Goal: Task Accomplishment & Management: Manage account settings

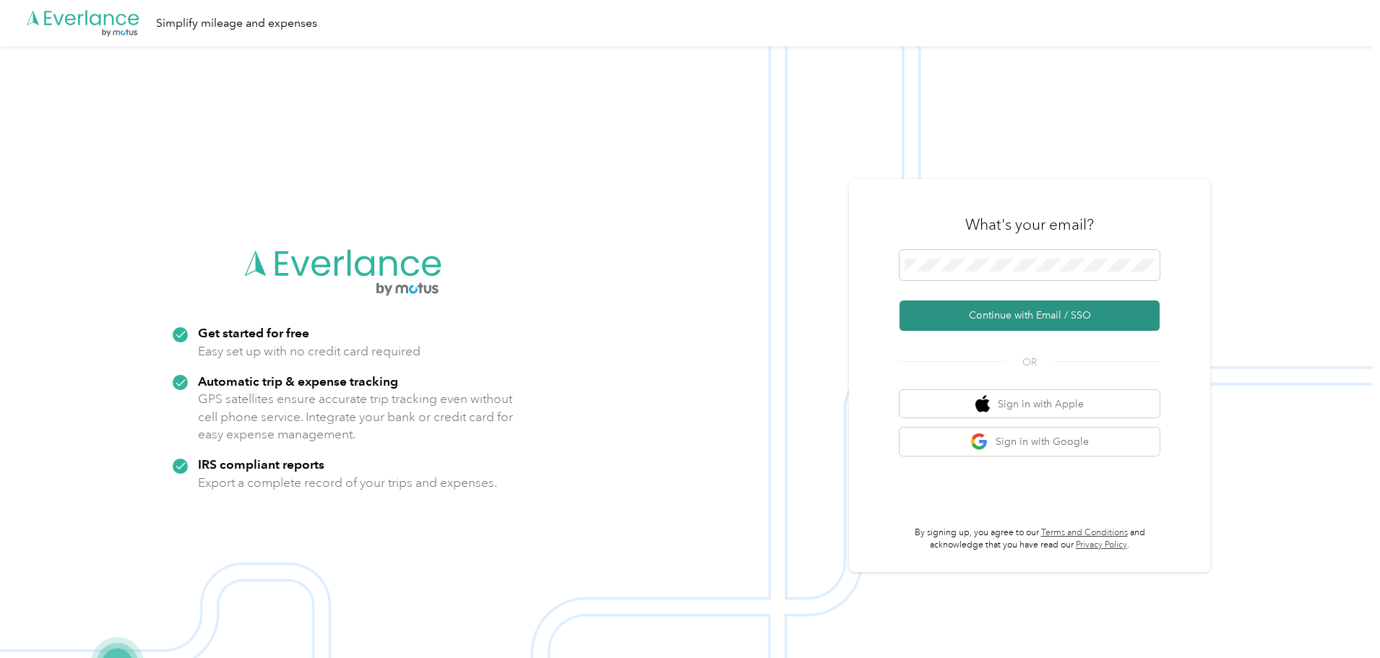
click at [1018, 319] on button "Continue with Email / SSO" at bounding box center [1029, 316] width 260 height 30
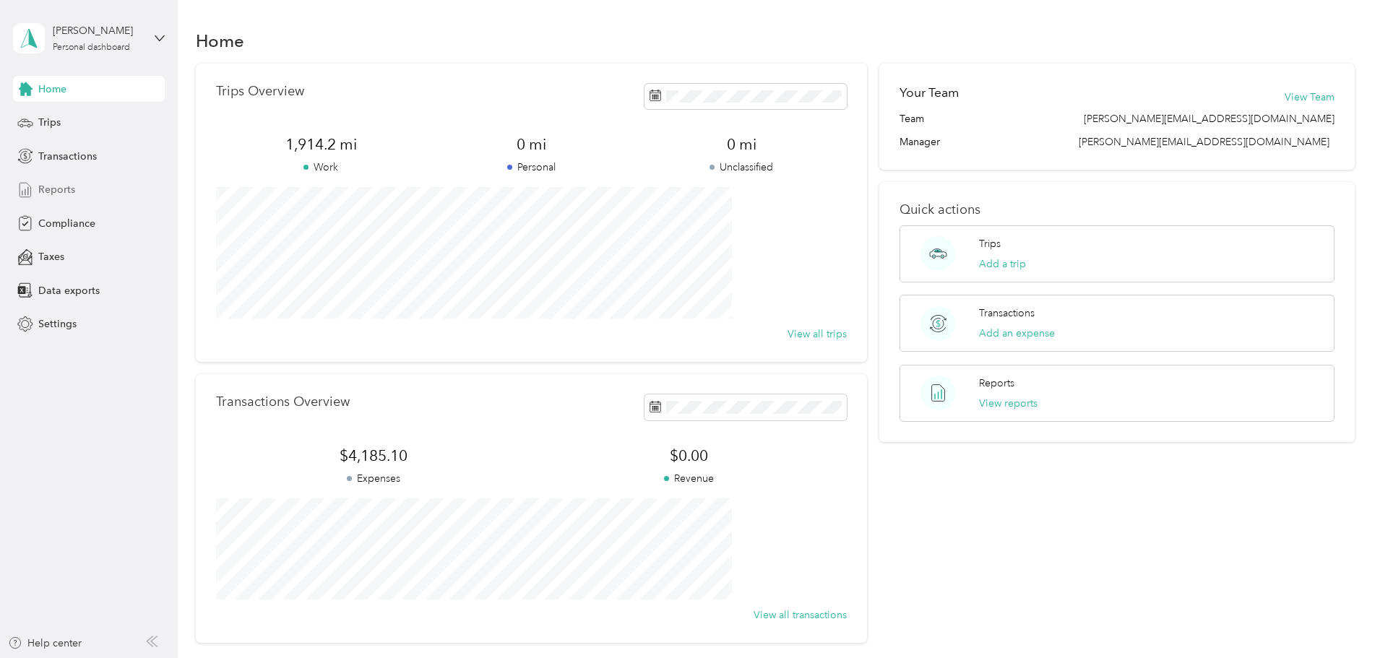
click at [66, 194] on span "Reports" at bounding box center [56, 189] width 37 height 15
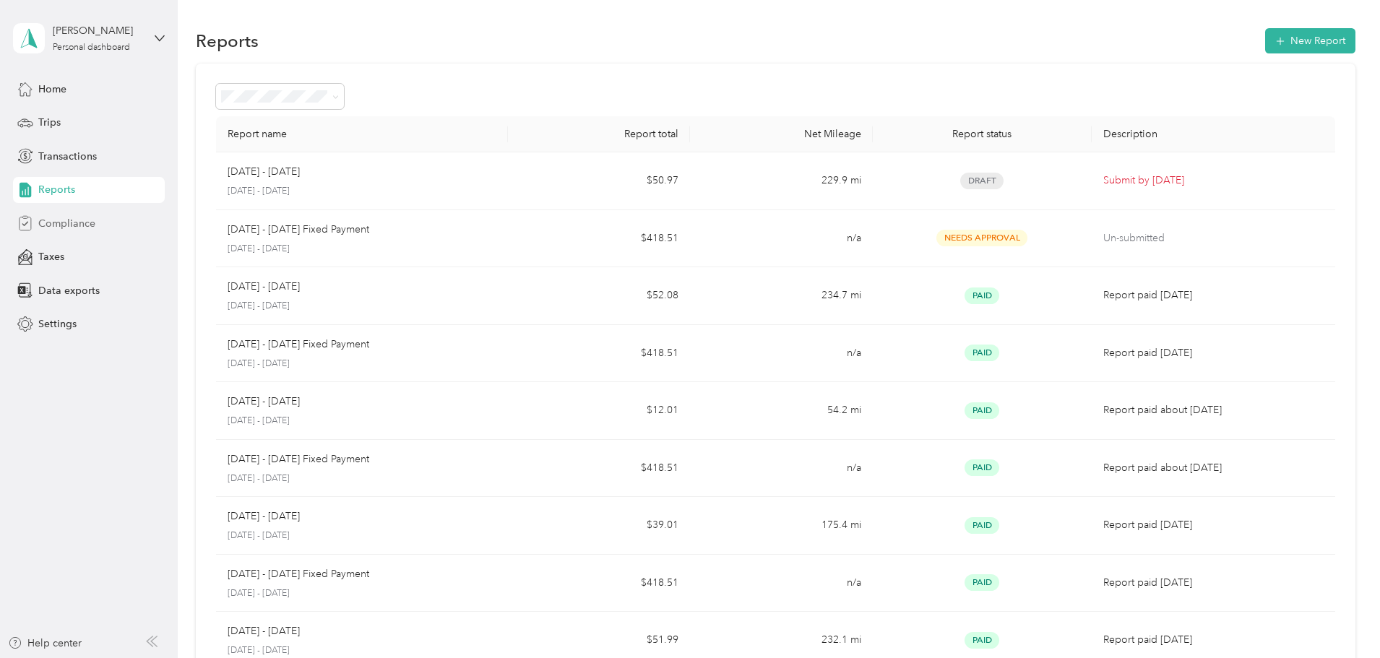
click at [66, 223] on span "Compliance" at bounding box center [66, 223] width 57 height 15
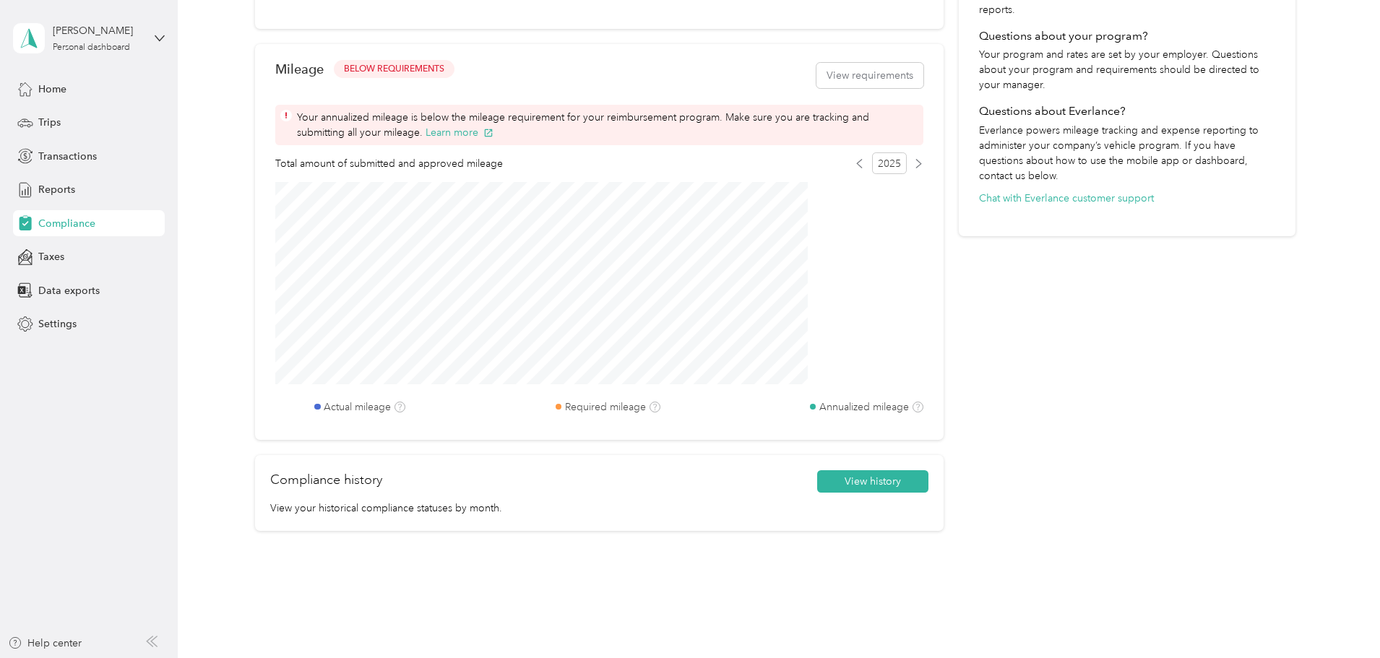
scroll to position [471, 0]
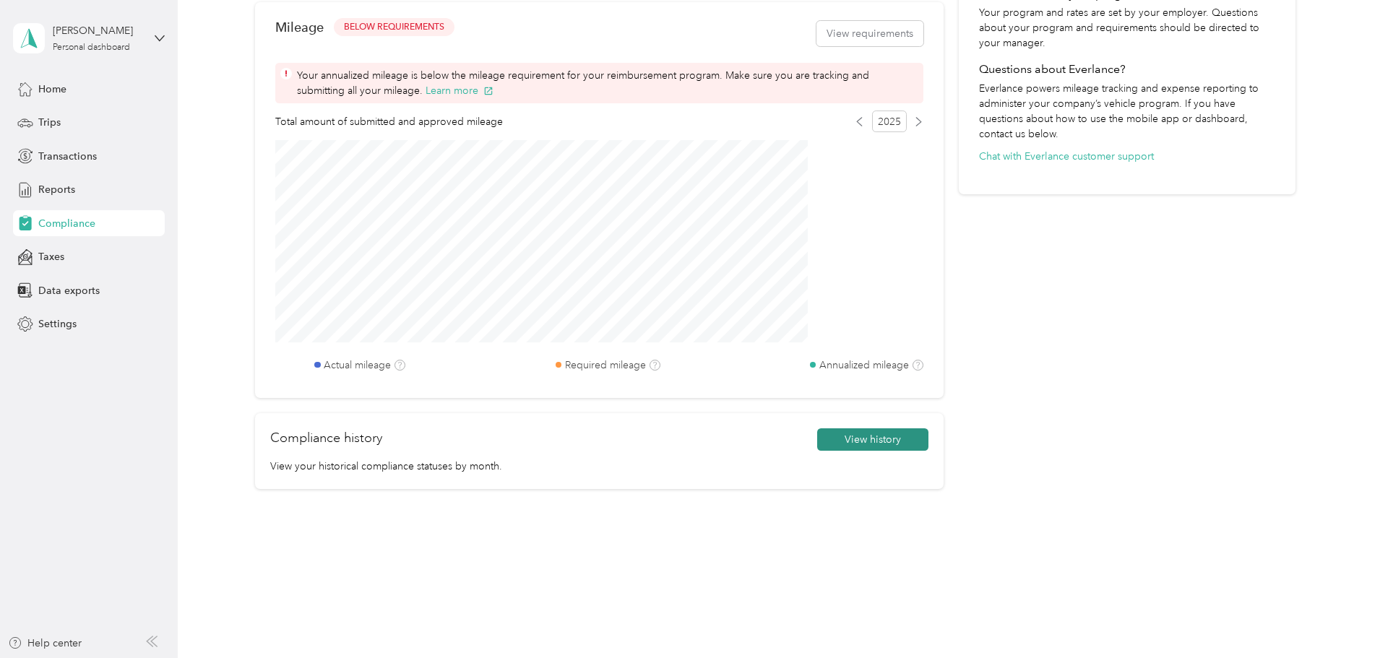
click at [856, 433] on button "View history" at bounding box center [872, 439] width 111 height 23
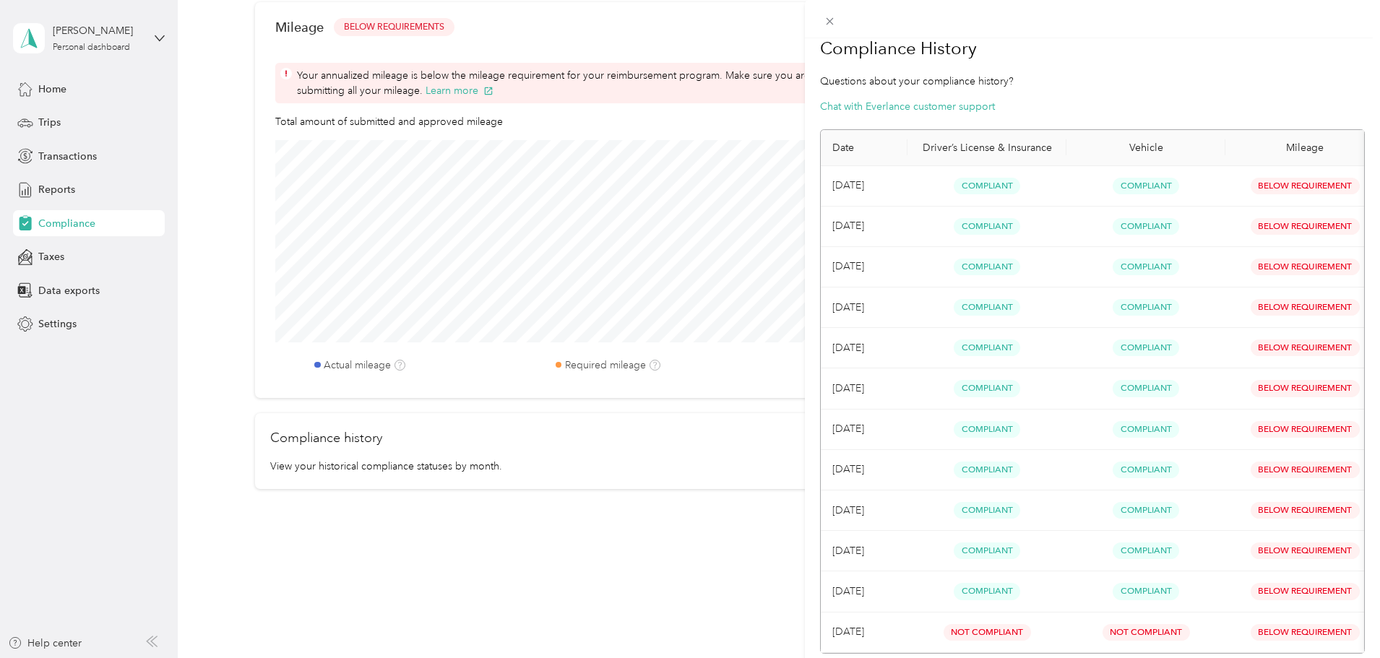
scroll to position [0, 0]
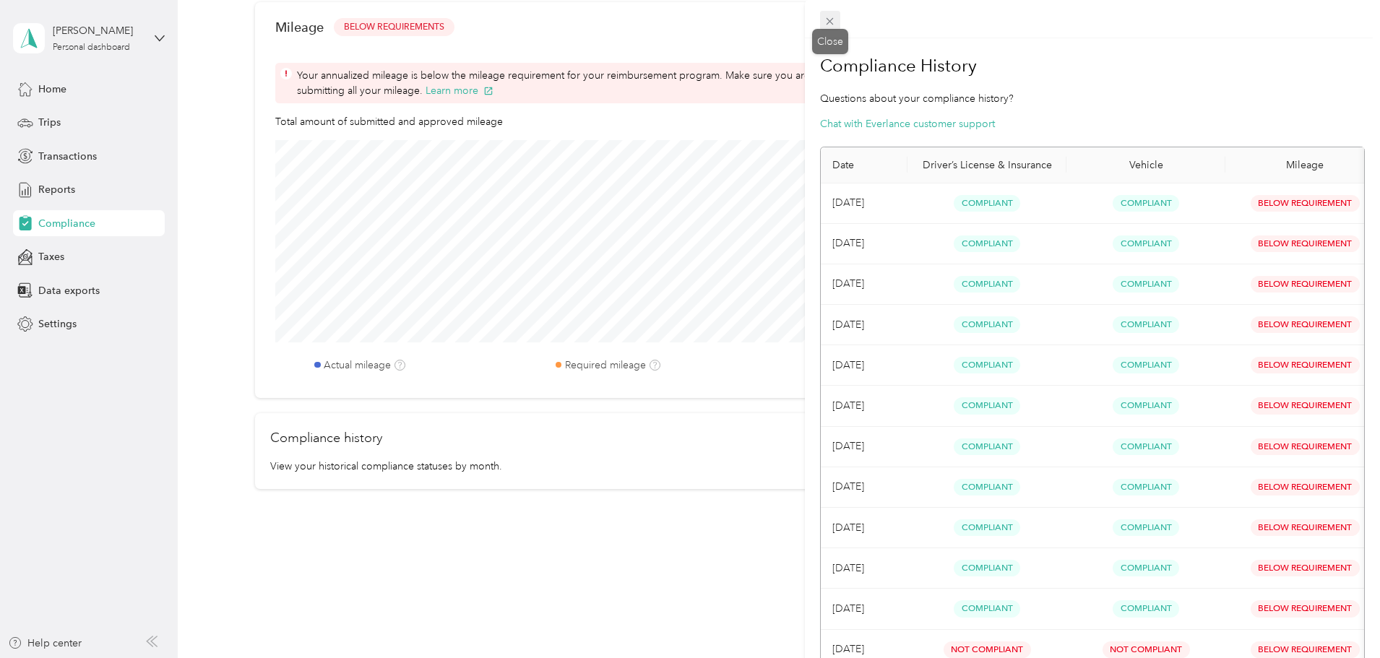
click at [829, 16] on icon at bounding box center [830, 21] width 12 height 12
